Goal: Transaction & Acquisition: Book appointment/travel/reservation

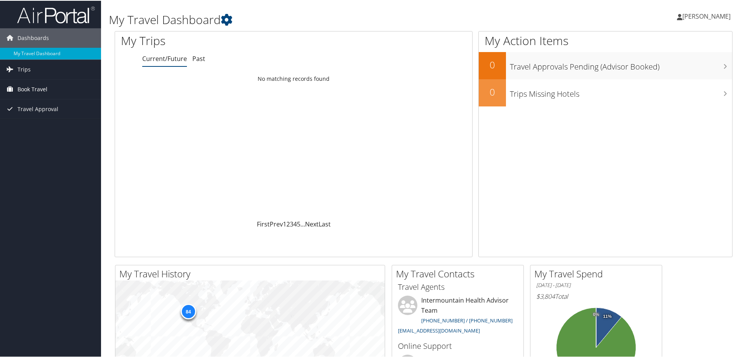
click at [36, 87] on span "Book Travel" at bounding box center [32, 88] width 30 height 19
click at [48, 131] on link "Book/Manage Online Trips" at bounding box center [50, 128] width 101 height 12
